Goal: Information Seeking & Learning: Learn about a topic

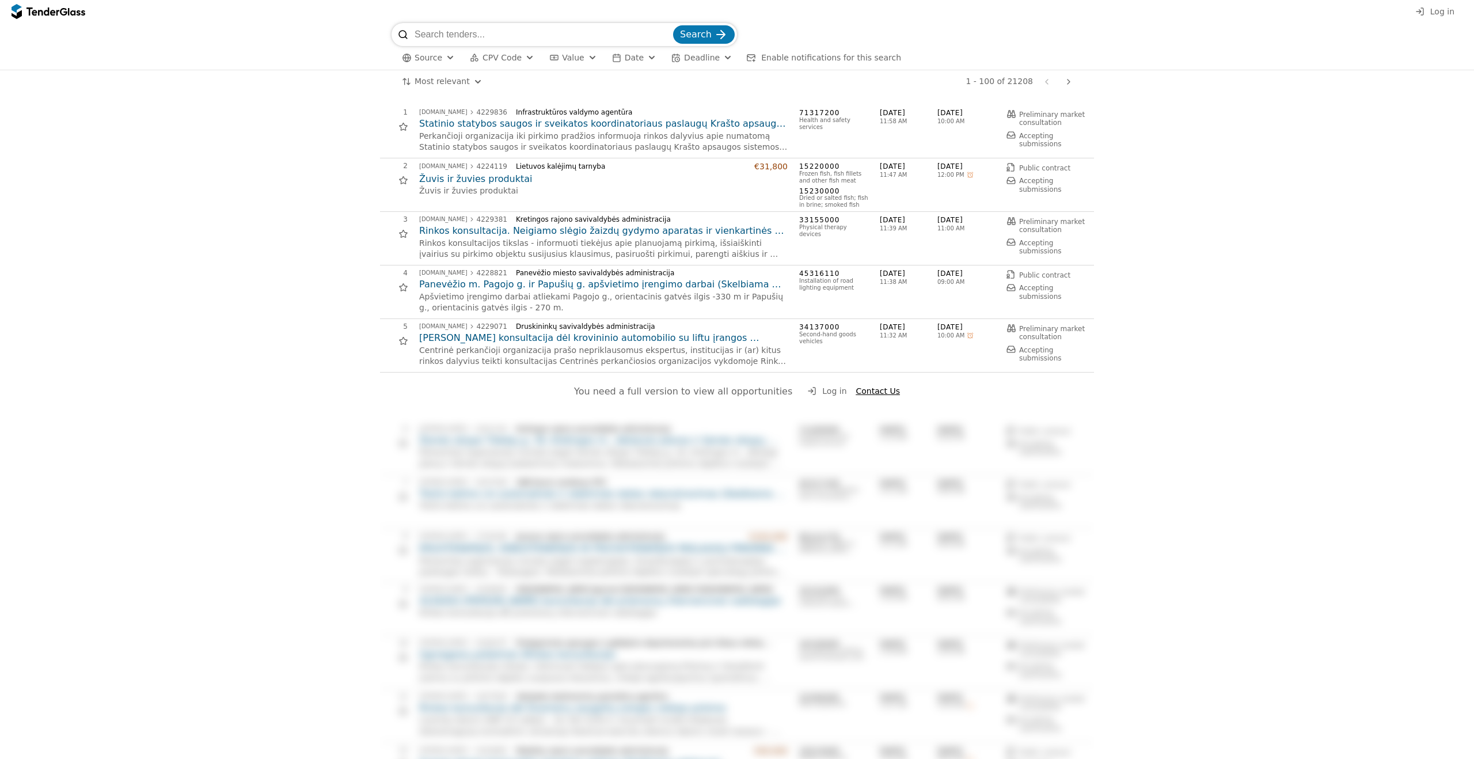
click at [556, 31] on input "search" at bounding box center [543, 34] width 256 height 23
type input "dirbtinio intelekto"
click at [673, 25] on button "Search" at bounding box center [704, 34] width 62 height 18
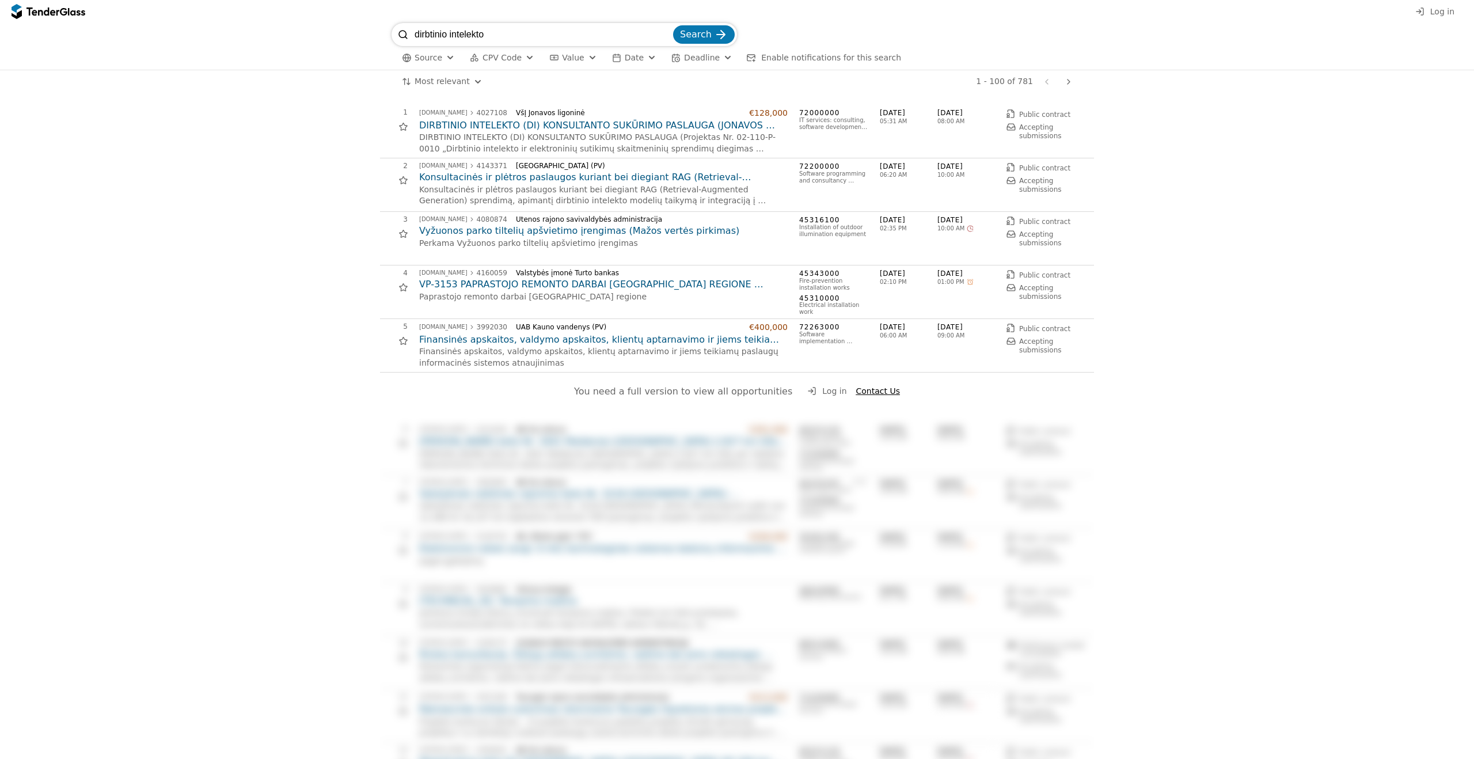
click at [608, 126] on h2 "DIRBTINIO INTELEKTO (DI) KONSULTANTO SUKŪRIMO PASLAUGA (JONAVOS RAJONO SAVIVALD…" at bounding box center [603, 125] width 369 height 13
drag, startPoint x: 524, startPoint y: 31, endPoint x: 392, endPoint y: 36, distance: 131.4
click at [392, 36] on div "dirbtinio intelekto Search" at bounding box center [565, 34] width 346 height 23
click at [560, 125] on h2 "DIRBTINIO INTELEKTO (DI) KONSULTANTO SUKŪRIMO PASLAUGA (JONAVOS RAJONO SAVIVALD…" at bounding box center [603, 125] width 369 height 13
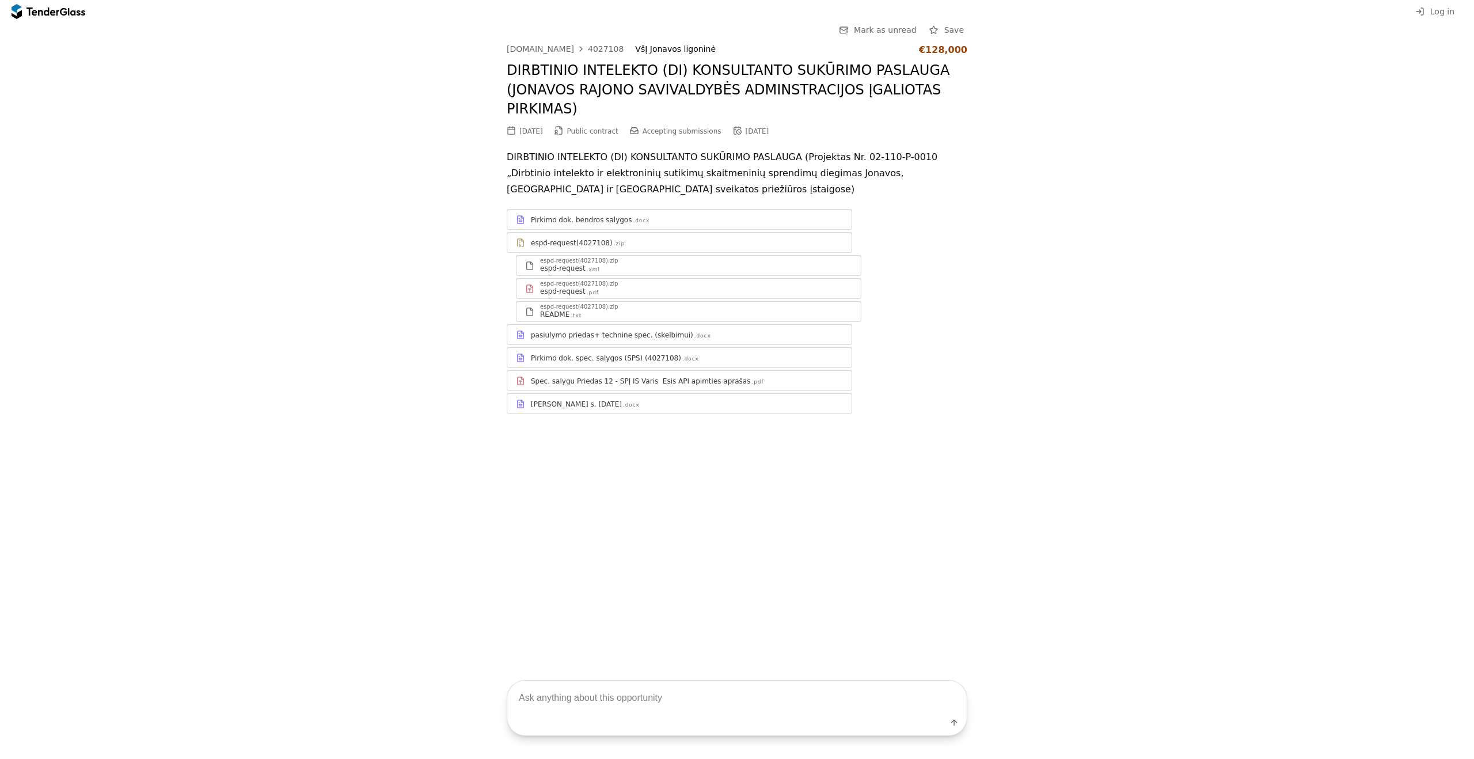
click at [633, 222] on div ".docx" at bounding box center [641, 220] width 17 height 7
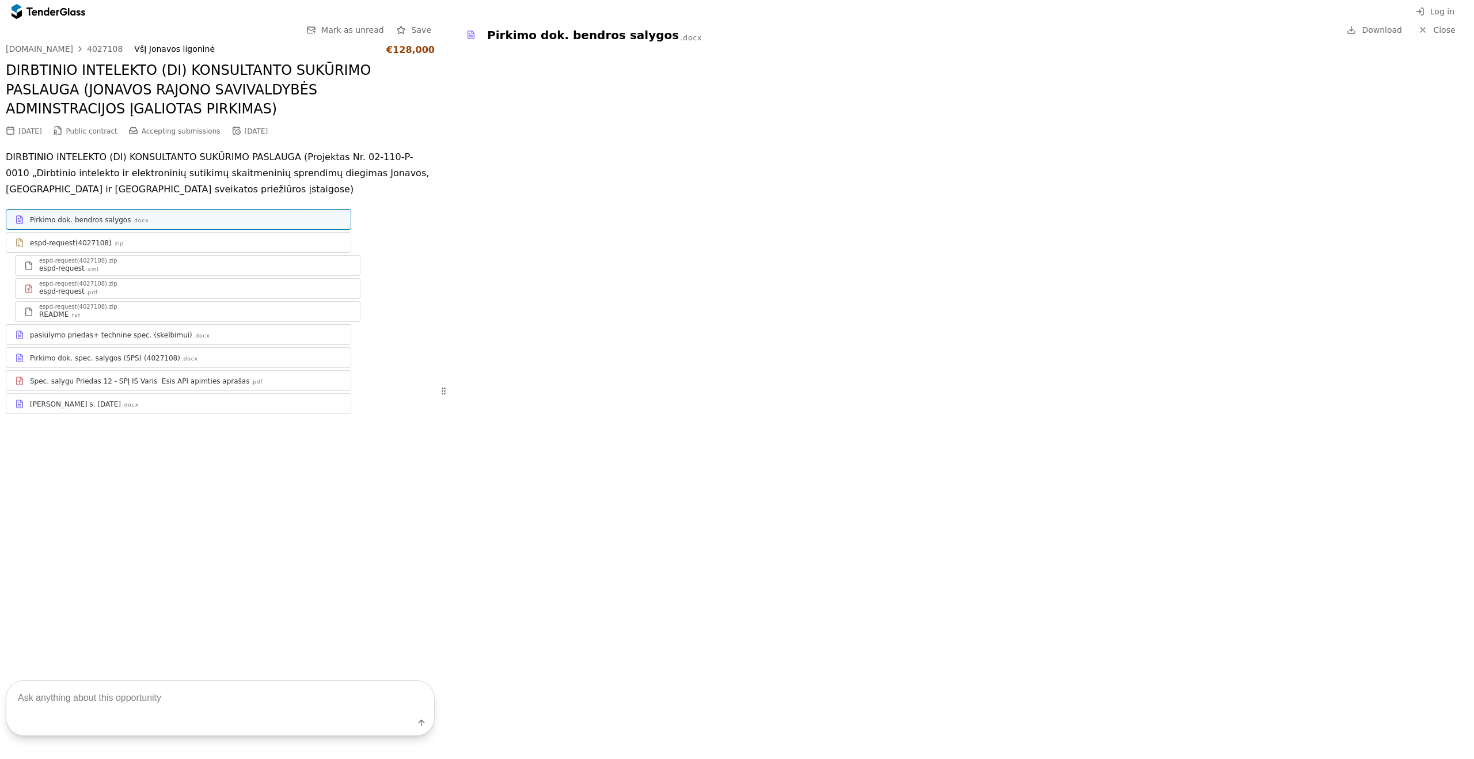
click at [142, 693] on textarea at bounding box center [220, 698] width 428 height 34
